Goal: Information Seeking & Learning: Learn about a topic

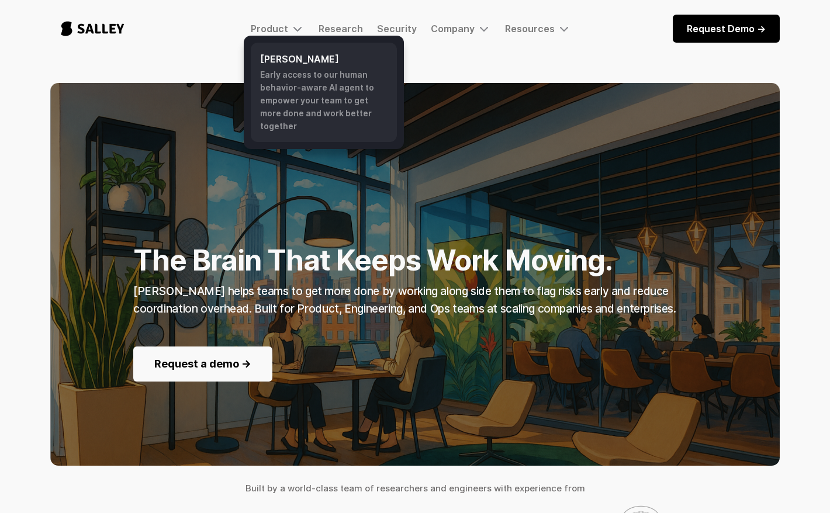
click at [299, 55] on h6 "[PERSON_NAME]" at bounding box center [323, 59] width 127 height 14
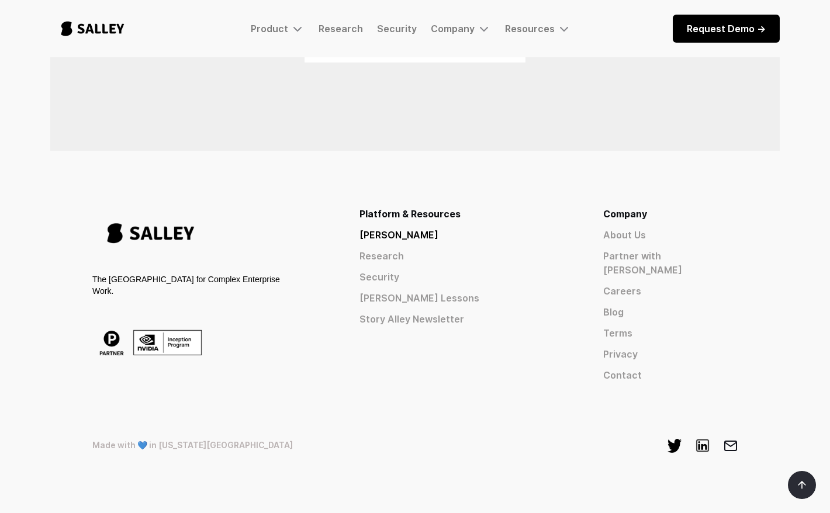
scroll to position [910, 0]
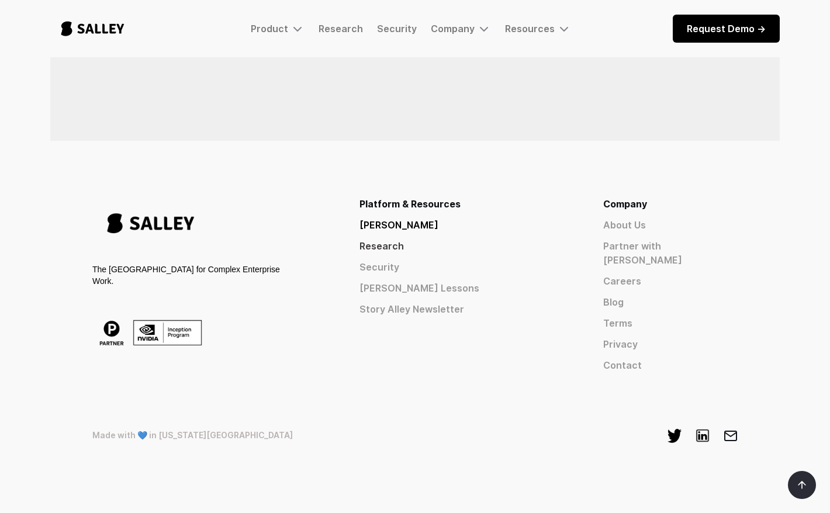
click at [498, 242] on link "Research" at bounding box center [460, 246] width 202 height 14
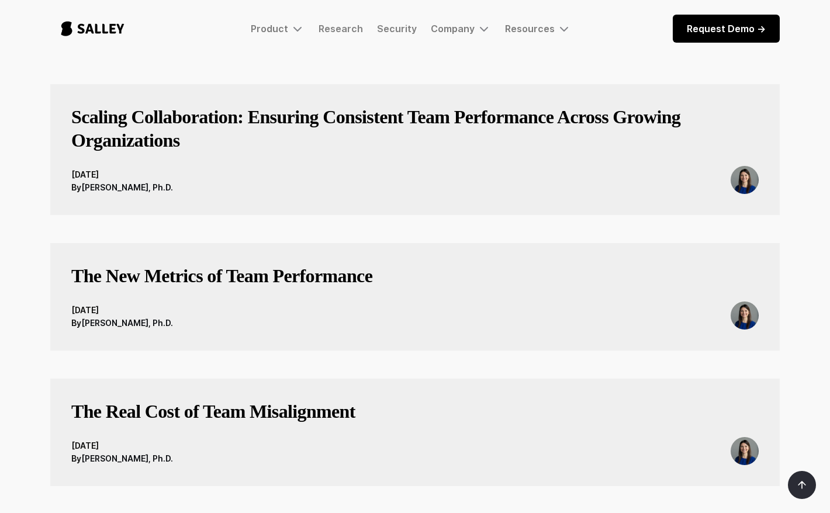
scroll to position [366, 0]
